Goal: Task Accomplishment & Management: Use online tool/utility

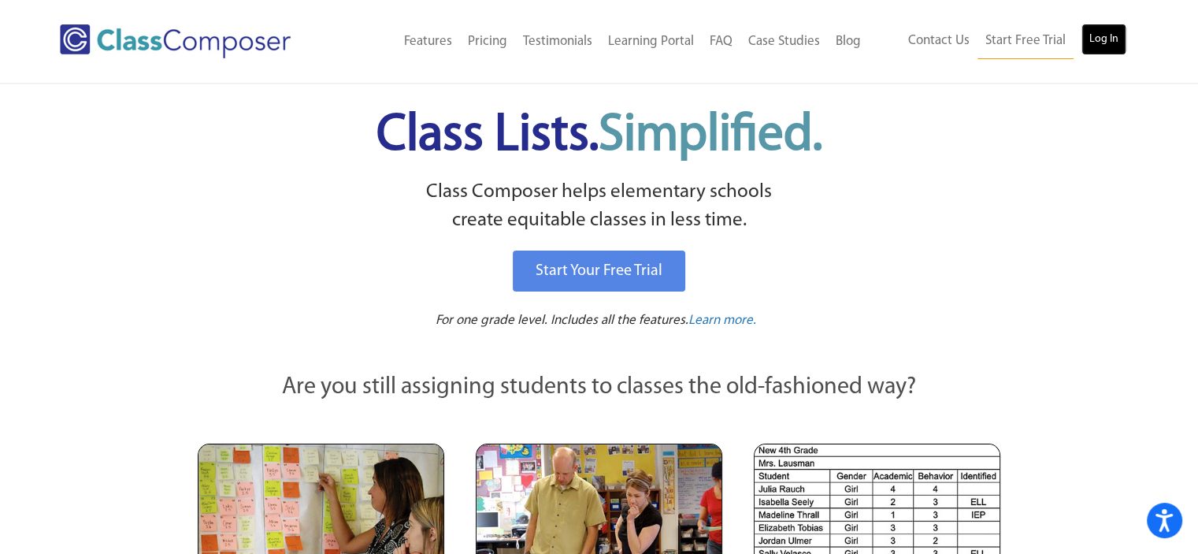
click at [1105, 41] on link "Log In" at bounding box center [1103, 39] width 45 height 31
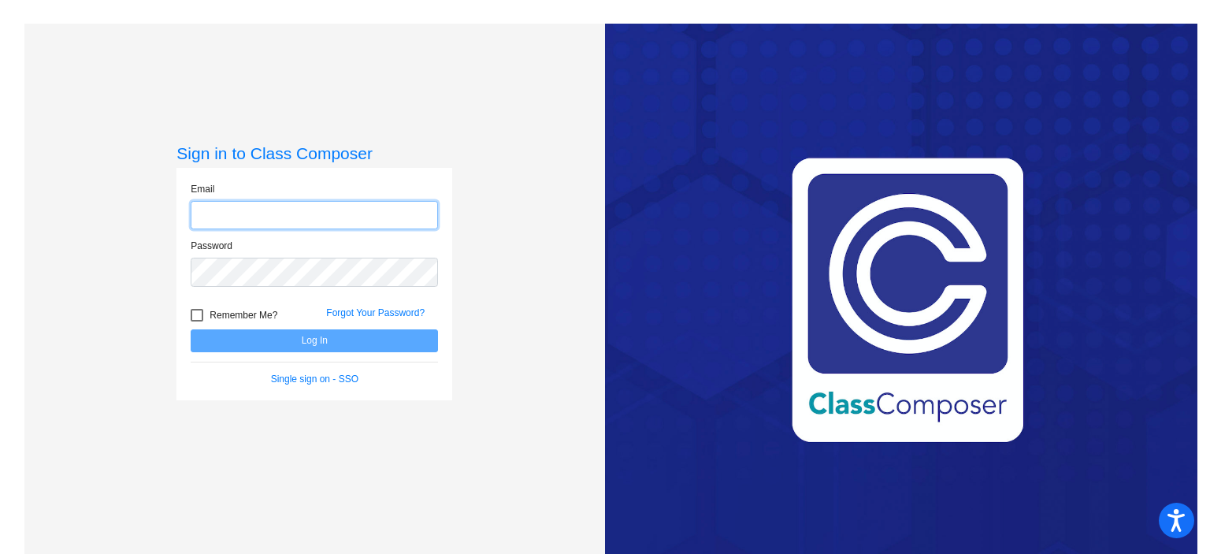
type input "[EMAIL_ADDRESS][DOMAIN_NAME]"
click at [296, 332] on button "Log In" at bounding box center [314, 340] width 247 height 23
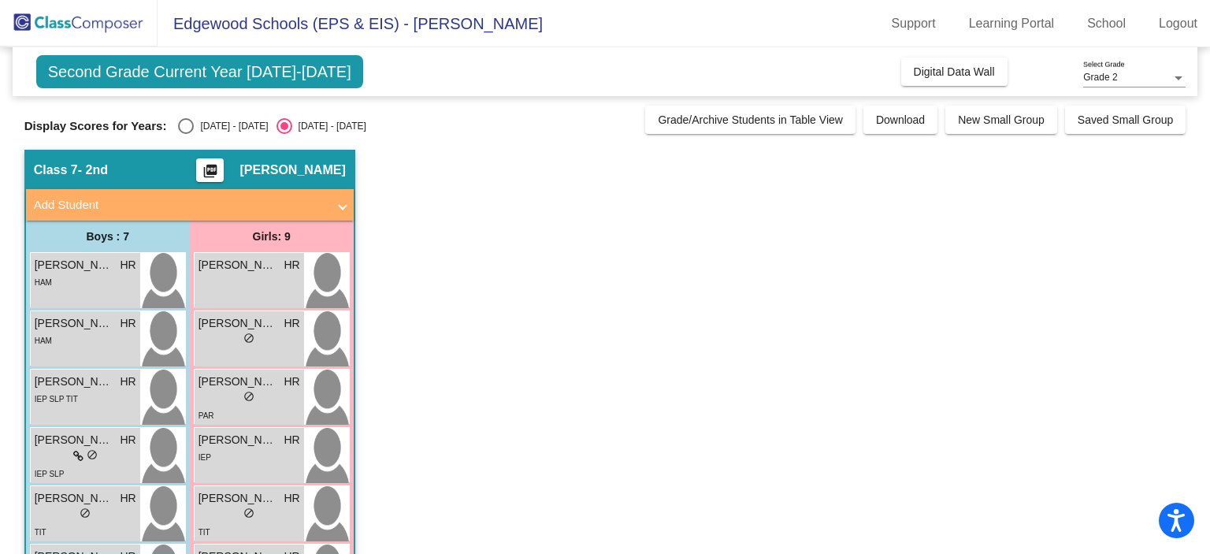
click at [170, 76] on span "Second Grade Current Year 2025-2026" at bounding box center [199, 71] width 327 height 33
